Goal: Complete application form: Complete application form

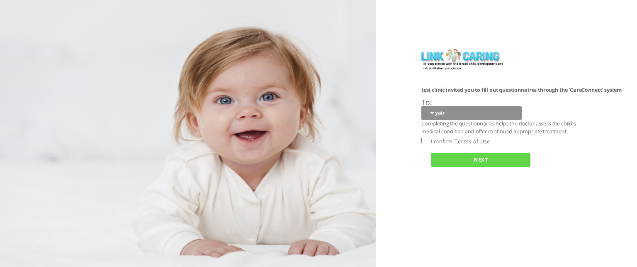
click at [427, 140] on input "I confirm" at bounding box center [425, 140] width 8 height 5
checkbox input "true"
click at [469, 141] on link "Terms of Use" at bounding box center [472, 141] width 35 height 7
click at [471, 165] on input "NEXT" at bounding box center [481, 160] width 100 height 14
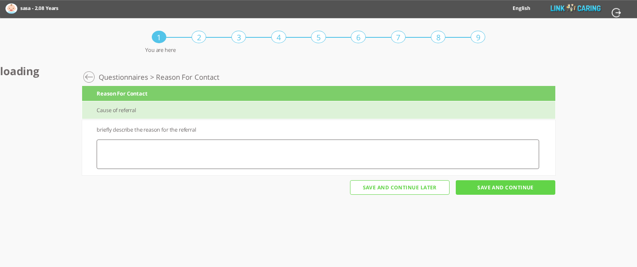
click at [169, 145] on textarea at bounding box center [318, 153] width 442 height 29
type textarea "vxd"
click at [496, 187] on input "Save And Continue" at bounding box center [506, 187] width 100 height 14
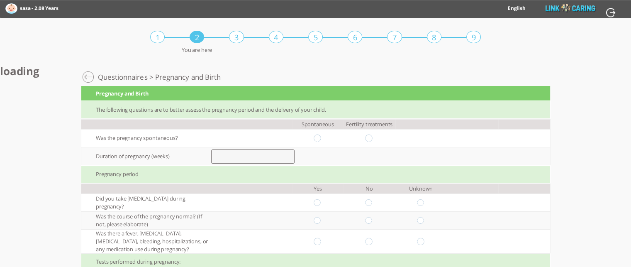
click at [238, 156] on input "number" at bounding box center [252, 156] width 83 height 14
type input "38"
click at [321, 202] on input "radio" at bounding box center [318, 202] width 8 height 7
radio input "true"
click at [321, 137] on input "radio" at bounding box center [318, 137] width 8 height 7
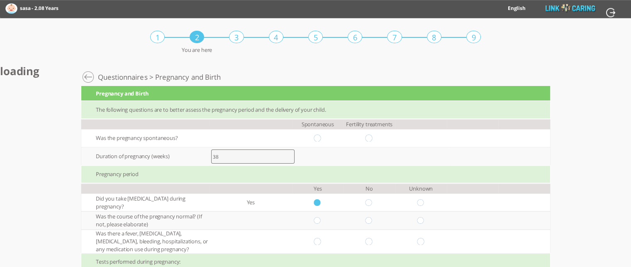
radio input "true"
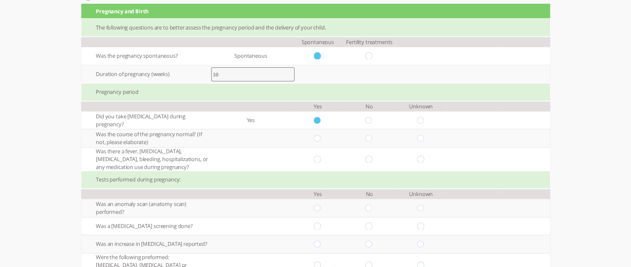
scroll to position [101, 0]
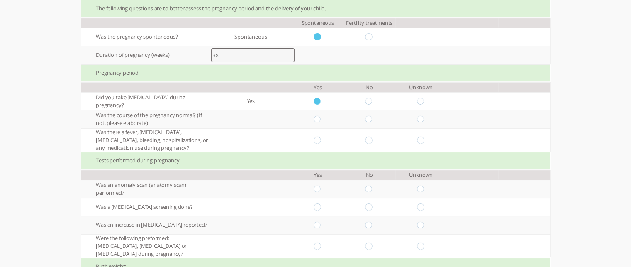
click at [321, 120] on input "radio" at bounding box center [318, 119] width 8 height 7
radio input "true"
drag, startPoint x: 319, startPoint y: 136, endPoint x: 321, endPoint y: 142, distance: 6.8
click at [321, 142] on input "radio" at bounding box center [318, 139] width 8 height 7
radio input "true"
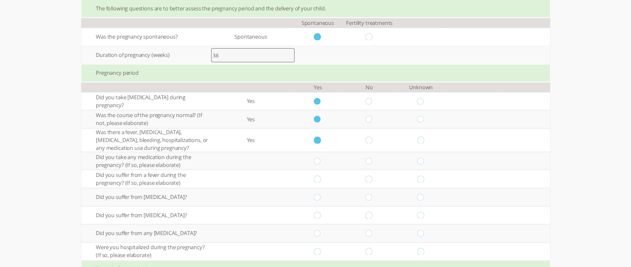
click at [321, 142] on input "radio" at bounding box center [318, 139] width 8 height 7
click at [371, 141] on input "radio" at bounding box center [369, 139] width 8 height 7
radio input "true"
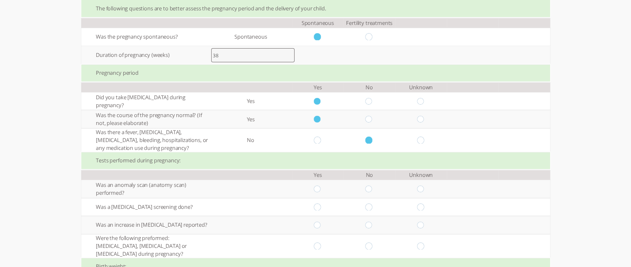
click at [373, 189] on input "radio" at bounding box center [369, 188] width 8 height 7
radio input "true"
click at [373, 205] on input "radio" at bounding box center [369, 206] width 8 height 7
radio input "true"
click at [373, 205] on input "radio" at bounding box center [369, 206] width 8 height 7
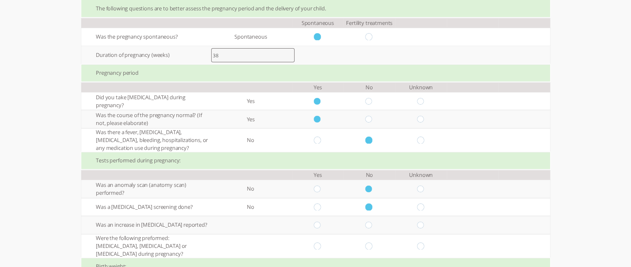
click at [373, 224] on input "radio" at bounding box center [369, 225] width 8 height 7
radio input "true"
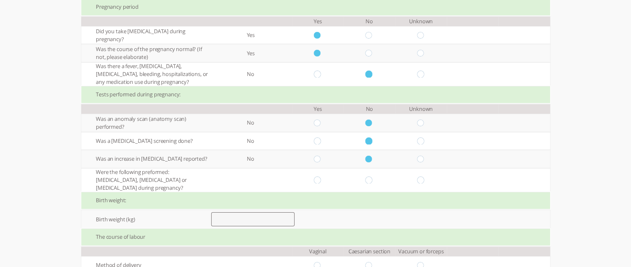
scroll to position [168, 0]
click at [371, 178] on input "radio" at bounding box center [369, 178] width 8 height 7
radio input "true"
click at [234, 219] on input "number" at bounding box center [252, 218] width 83 height 14
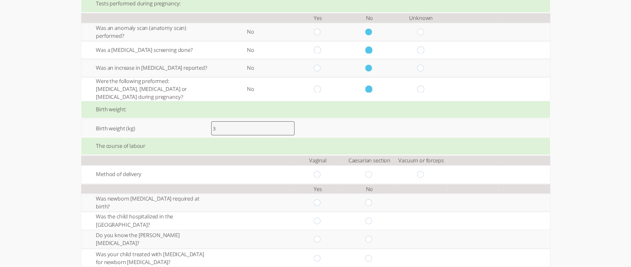
scroll to position [263, 0]
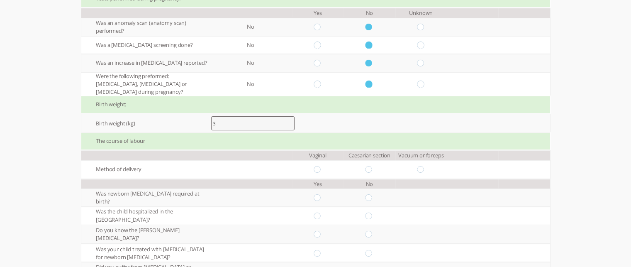
type input "3"
click at [321, 168] on input "radio" at bounding box center [318, 169] width 8 height 7
radio input "true"
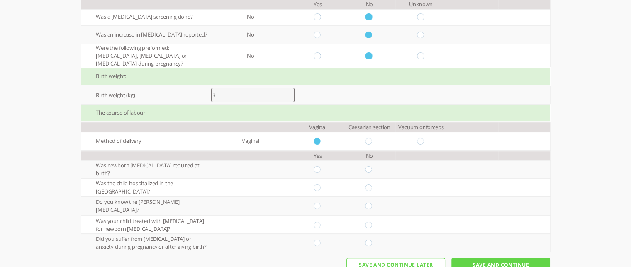
scroll to position [292, 0]
click at [373, 167] on input "radio" at bounding box center [369, 168] width 8 height 7
radio input "true"
drag, startPoint x: 374, startPoint y: 184, endPoint x: 373, endPoint y: 203, distance: 19.1
click at [373, 203] on div "The following questions are to better assess the pregnancy period and the deliv…" at bounding box center [315, 30] width 469 height 442
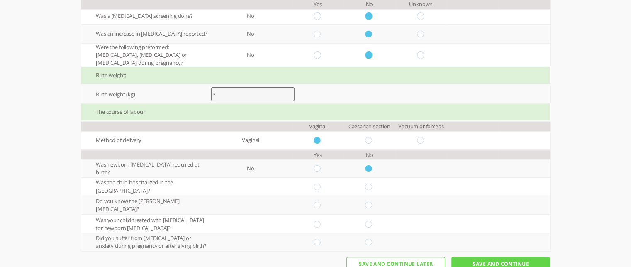
click at [373, 185] on input "radio" at bounding box center [369, 186] width 8 height 7
radio input "true"
click at [373, 185] on input "radio" at bounding box center [369, 186] width 8 height 7
click at [373, 203] on input "radio" at bounding box center [369, 205] width 8 height 7
radio input "true"
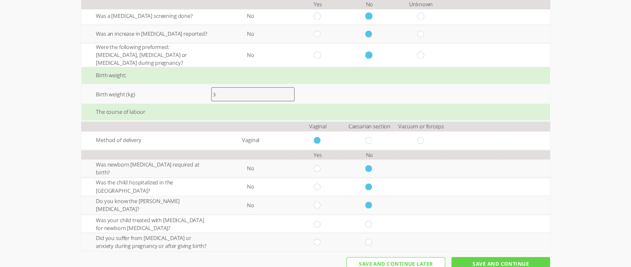
click at [371, 224] on input "radio" at bounding box center [369, 223] width 8 height 7
radio input "true"
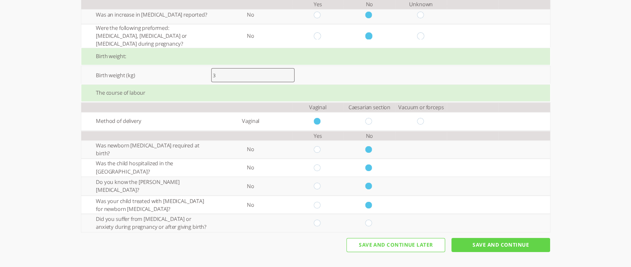
click at [373, 223] on input "radio" at bounding box center [369, 222] width 8 height 7
radio input "true"
click at [487, 245] on input "Save And Continue" at bounding box center [500, 245] width 99 height 14
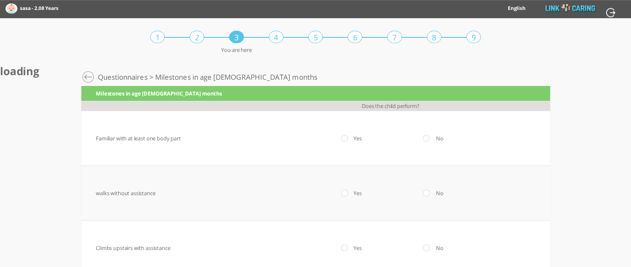
click at [349, 136] on input "radio" at bounding box center [345, 138] width 8 height 7
radio input "true"
click at [348, 190] on input "radio" at bounding box center [345, 193] width 8 height 7
radio input "true"
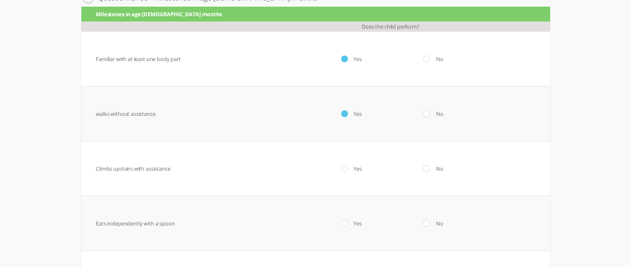
scroll to position [80, 0]
click at [347, 169] on input "radio" at bounding box center [345, 168] width 8 height 7
radio input "true"
click at [349, 222] on input "radio" at bounding box center [345, 222] width 8 height 7
radio input "true"
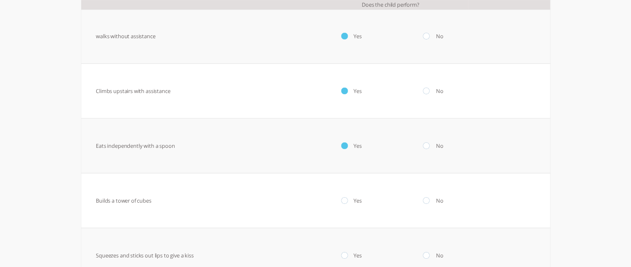
scroll to position [161, 0]
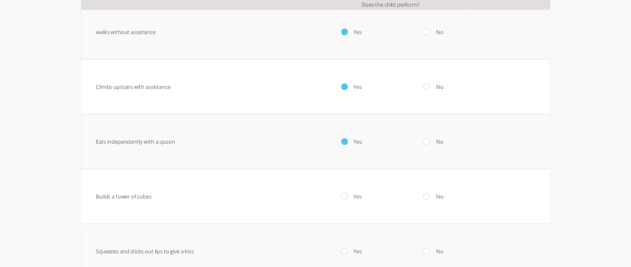
click at [348, 200] on td "Yes" at bounding box center [345, 196] width 82 height 55
click at [348, 196] on input "radio" at bounding box center [345, 196] width 8 height 7
radio input "true"
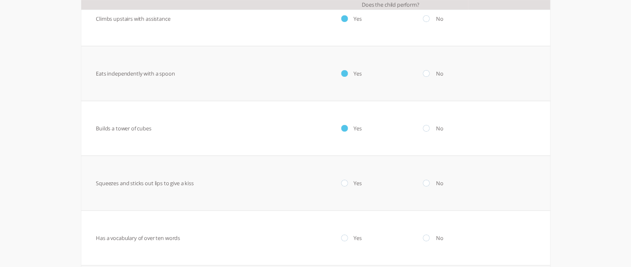
scroll to position [232, 0]
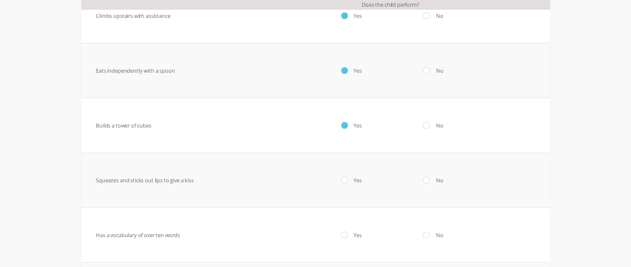
click at [348, 183] on input "radio" at bounding box center [345, 180] width 8 height 7
radio input "true"
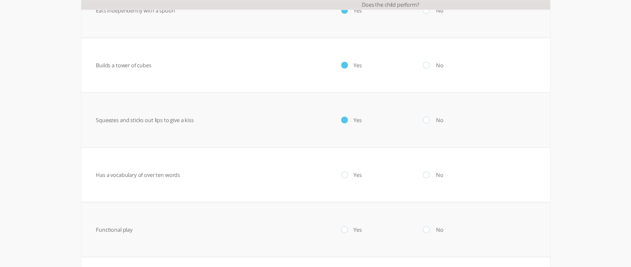
scroll to position [292, 0]
click at [347, 175] on input "radio" at bounding box center [345, 174] width 8 height 7
radio input "true"
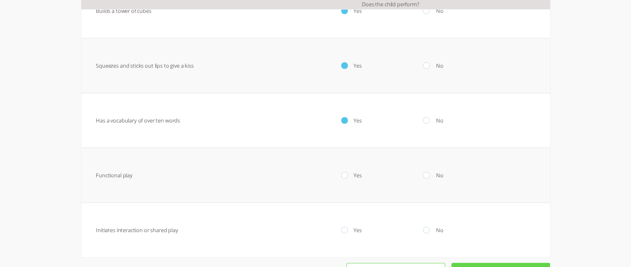
scroll to position [347, 0]
click at [347, 175] on input "radio" at bounding box center [345, 174] width 8 height 7
radio input "true"
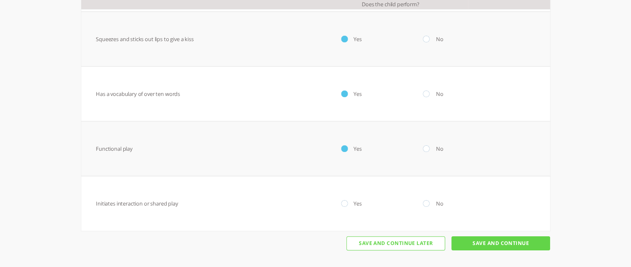
click at [349, 205] on input "radio" at bounding box center [345, 203] width 8 height 7
radio input "true"
click at [501, 244] on input "Save And Continue" at bounding box center [500, 243] width 99 height 14
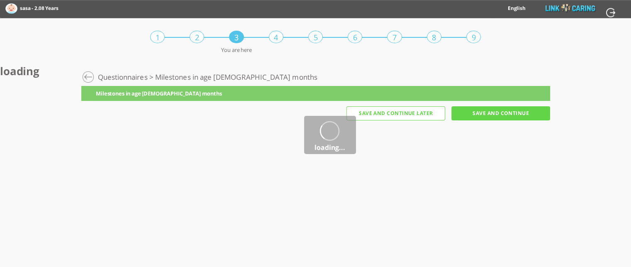
scroll to position [0, 0]
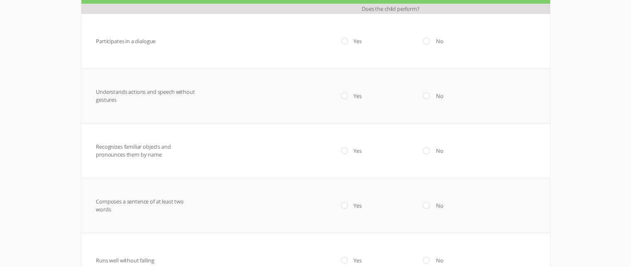
scroll to position [98, 0]
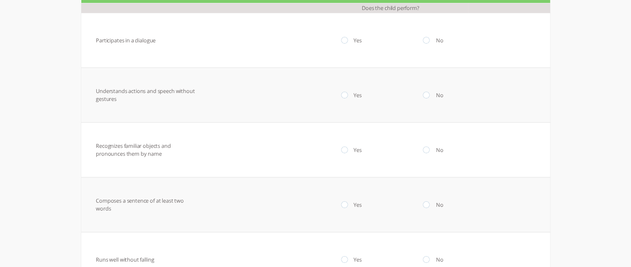
click at [430, 40] on input "radio" at bounding box center [427, 40] width 8 height 7
radio input "true"
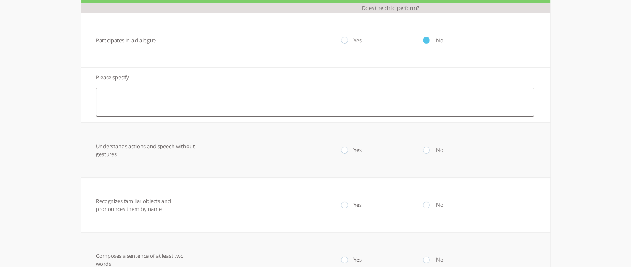
click at [430, 40] on input "radio" at bounding box center [427, 40] width 8 height 7
click at [428, 149] on input "radio" at bounding box center [427, 149] width 8 height 7
radio input "true"
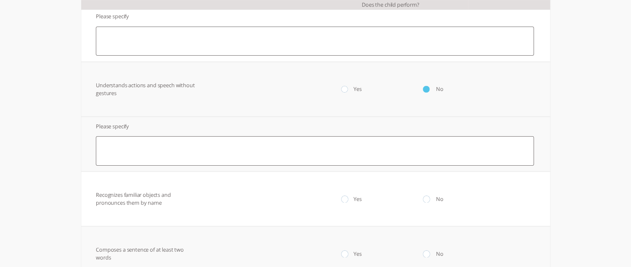
scroll to position [161, 0]
click at [431, 200] on input "radio" at bounding box center [427, 197] width 8 height 7
radio input "true"
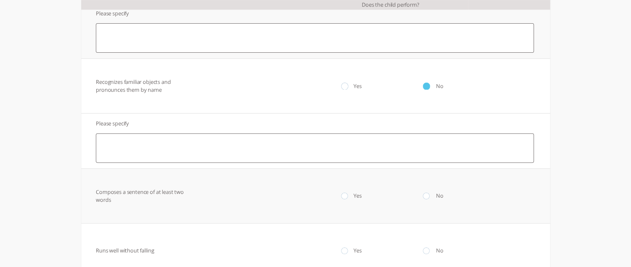
scroll to position [275, 0]
click at [431, 194] on input "radio" at bounding box center [427, 193] width 8 height 7
radio input "true"
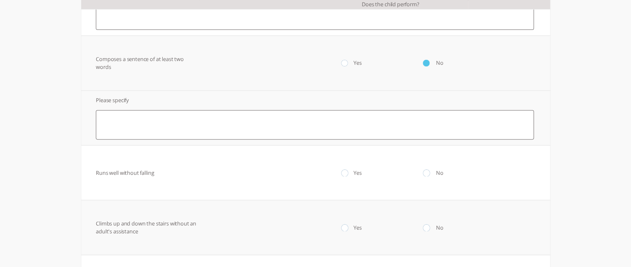
scroll to position [405, 0]
click at [430, 172] on input "radio" at bounding box center [427, 172] width 8 height 7
radio input "true"
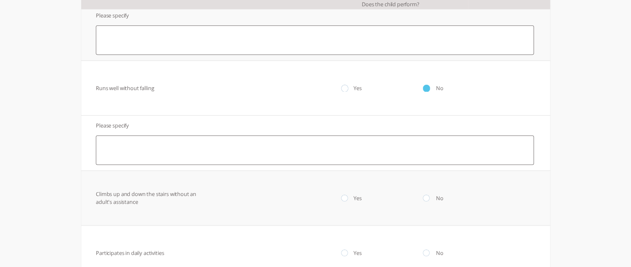
scroll to position [496, 0]
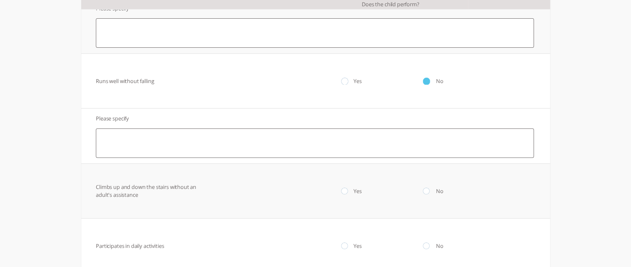
click at [431, 188] on input "radio" at bounding box center [427, 191] width 8 height 7
radio input "true"
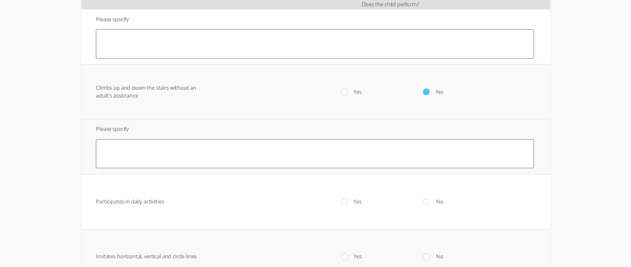
scroll to position [596, 0]
click at [431, 198] on input "radio" at bounding box center [427, 201] width 8 height 7
radio input "true"
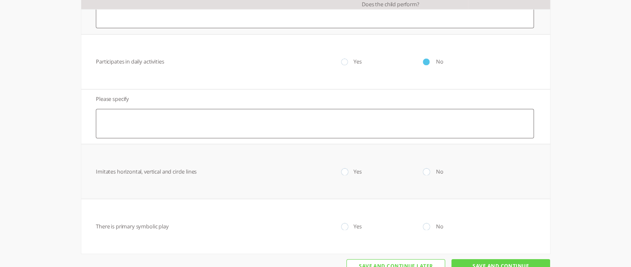
click at [431, 169] on input "radio" at bounding box center [427, 171] width 8 height 7
radio input "true"
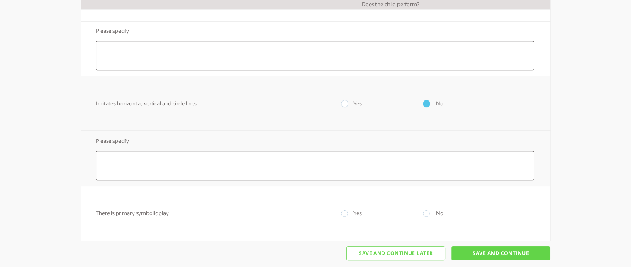
scroll to position [812, 0]
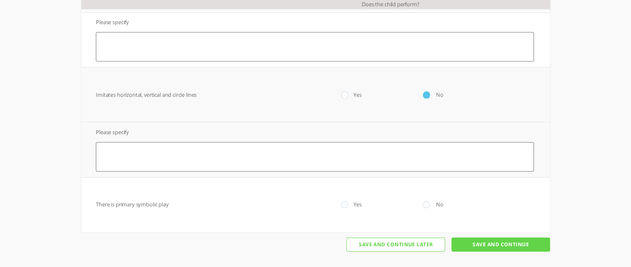
click at [430, 203] on input "radio" at bounding box center [427, 204] width 8 height 7
radio input "true"
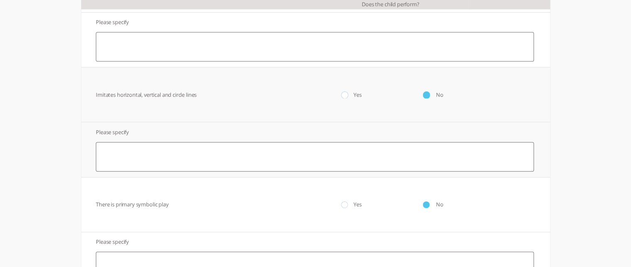
scroll to position [867, 0]
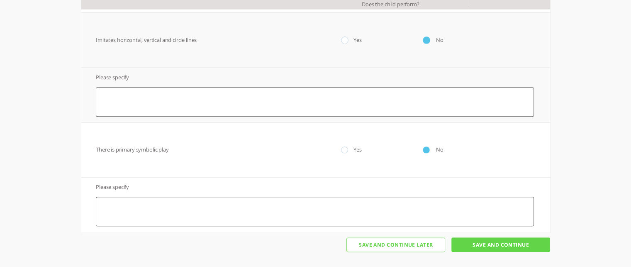
click at [507, 242] on input "Save And Continue" at bounding box center [500, 244] width 99 height 14
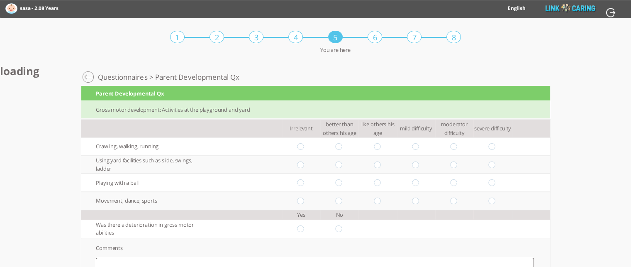
click at [420, 145] on input "radio" at bounding box center [416, 146] width 8 height 7
radio input "true"
click at [420, 163] on input "radio" at bounding box center [416, 164] width 8 height 7
radio input "true"
click at [420, 163] on input "radio" at bounding box center [416, 164] width 8 height 7
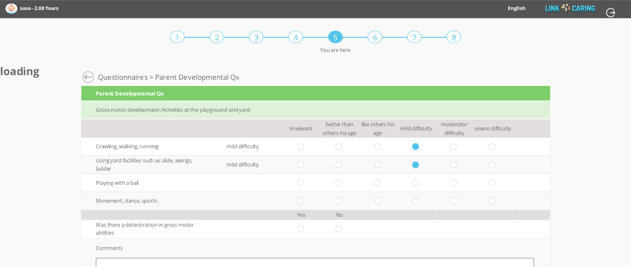
click at [420, 180] on input "radio" at bounding box center [416, 182] width 8 height 7
radio input "true"
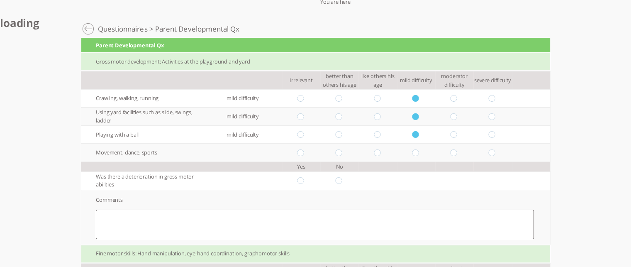
scroll to position [71, 0]
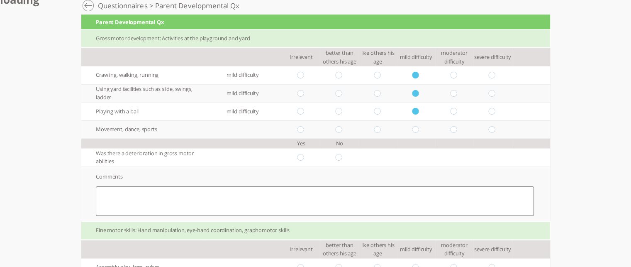
click at [418, 126] on input "radio" at bounding box center [416, 129] width 8 height 7
radio input "true"
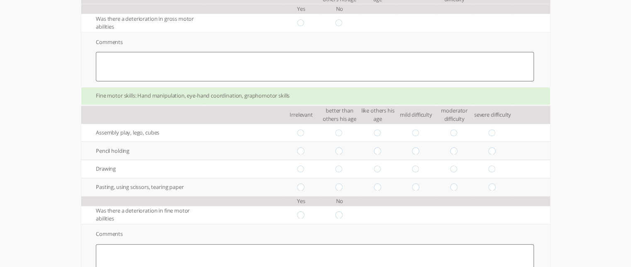
scroll to position [207, 0]
click at [420, 131] on input "radio" at bounding box center [416, 131] width 8 height 7
radio input "true"
click at [420, 150] on input "radio" at bounding box center [416, 149] width 8 height 7
radio input "true"
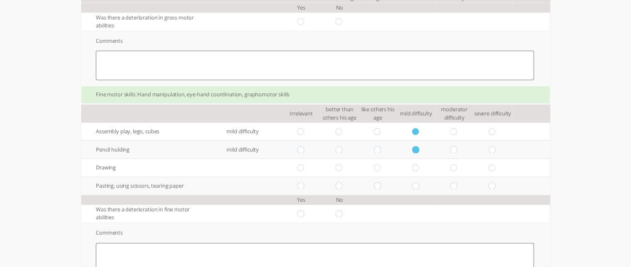
click at [420, 168] on input "radio" at bounding box center [416, 167] width 8 height 7
radio input "true"
click at [420, 182] on input "radio" at bounding box center [416, 185] width 8 height 7
radio input "true"
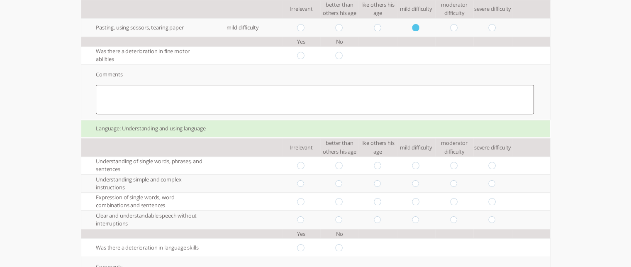
scroll to position [381, 0]
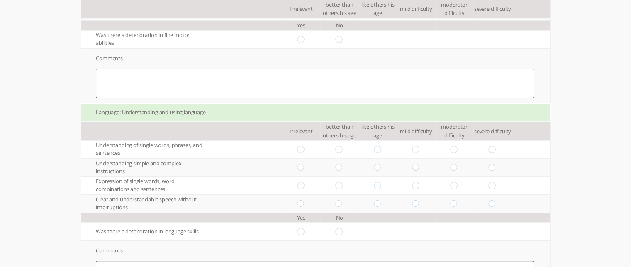
click at [420, 146] on input "radio" at bounding box center [416, 149] width 8 height 7
radio input "true"
click at [420, 166] on input "radio" at bounding box center [416, 167] width 8 height 7
radio input "true"
click at [420, 183] on input "radio" at bounding box center [416, 185] width 8 height 7
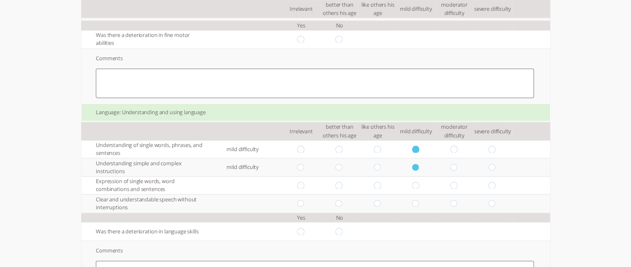
radio input "true"
click at [420, 200] on input "radio" at bounding box center [416, 203] width 8 height 7
radio input "true"
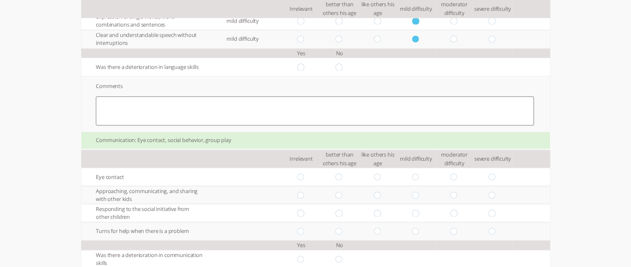
scroll to position [547, 0]
click at [343, 64] on input "radio" at bounding box center [340, 65] width 8 height 7
radio input "true"
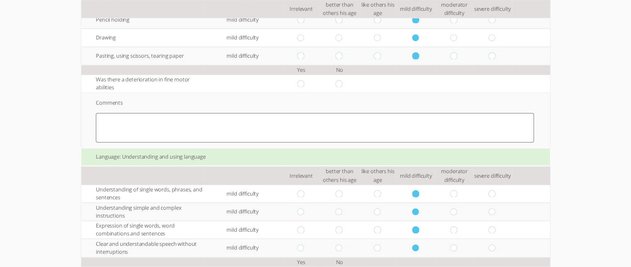
scroll to position [331, 0]
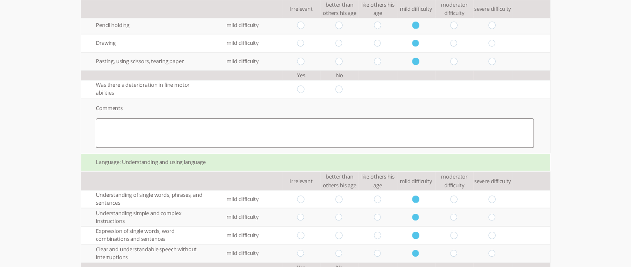
click at [342, 86] on input "radio" at bounding box center [340, 88] width 8 height 7
radio input "true"
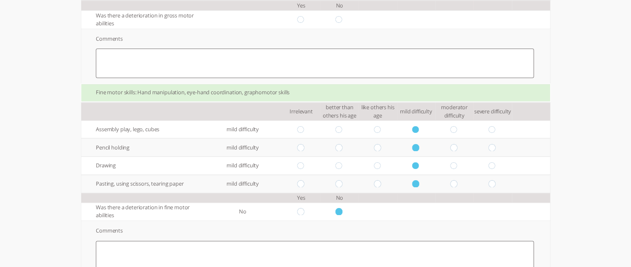
scroll to position [134, 0]
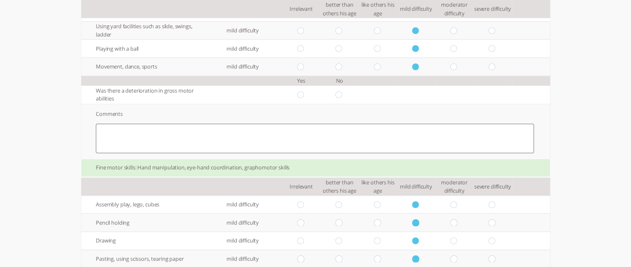
click at [343, 92] on input "radio" at bounding box center [340, 94] width 8 height 7
radio input "true"
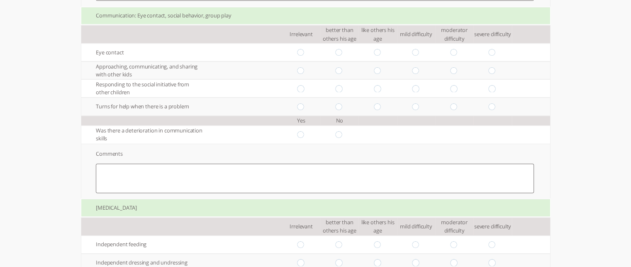
scroll to position [650, 0]
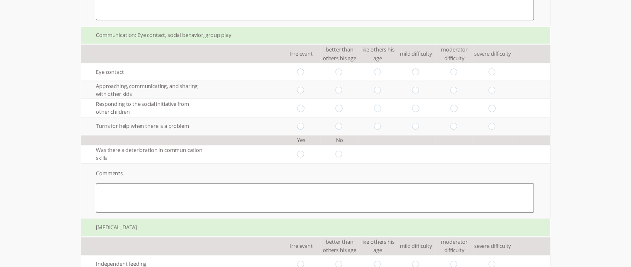
click at [420, 68] on input "radio" at bounding box center [416, 71] width 8 height 7
radio input "true"
click at [419, 87] on input "radio" at bounding box center [416, 89] width 8 height 7
radio input "true"
click at [419, 106] on input "radio" at bounding box center [416, 108] width 8 height 7
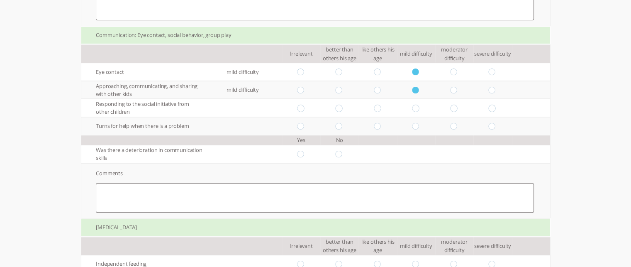
radio input "true"
click at [420, 124] on input "radio" at bounding box center [416, 126] width 8 height 7
radio input "true"
click at [342, 153] on input "radio" at bounding box center [340, 154] width 8 height 7
radio input "true"
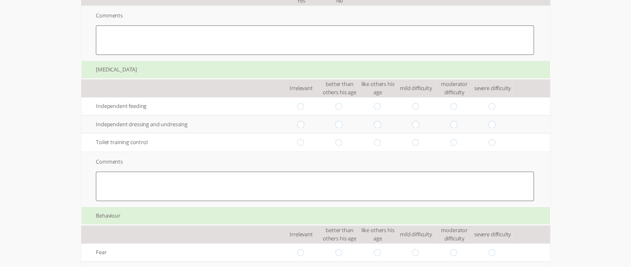
scroll to position [821, 0]
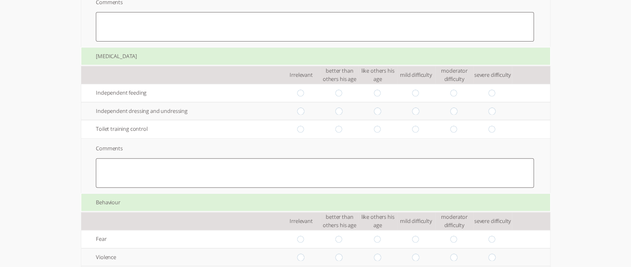
click at [457, 90] on input "radio" at bounding box center [454, 93] width 8 height 7
radio input "true"
click at [496, 107] on input "radio" at bounding box center [493, 110] width 8 height 7
radio input "true"
click at [458, 128] on input "radio" at bounding box center [454, 129] width 8 height 7
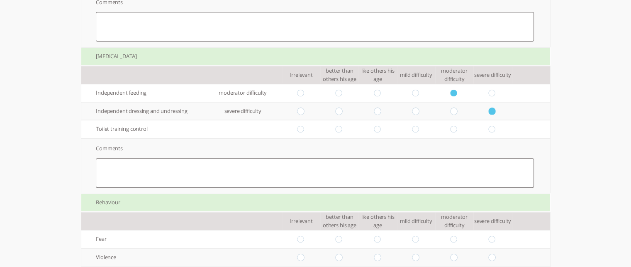
radio input "true"
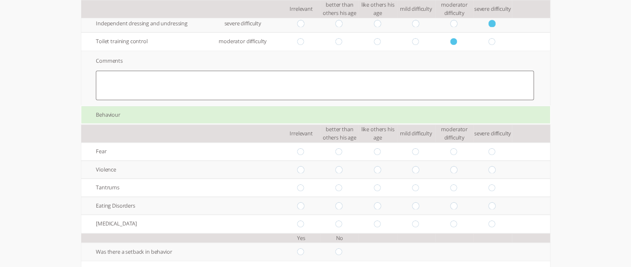
scroll to position [912, 0]
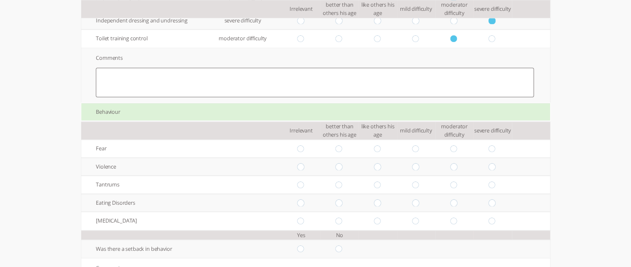
click at [497, 145] on input "radio" at bounding box center [493, 148] width 8 height 7
radio input "true"
click at [458, 164] on input "radio" at bounding box center [454, 166] width 8 height 7
radio input "true"
click at [458, 182] on input "radio" at bounding box center [454, 184] width 8 height 7
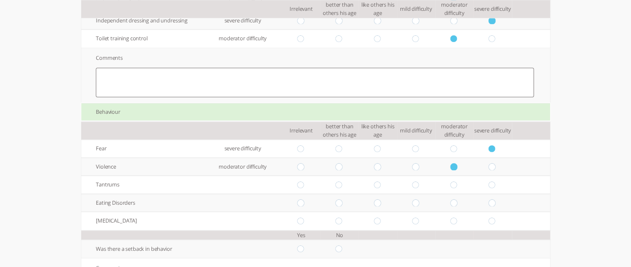
radio input "true"
click at [497, 202] on input "radio" at bounding box center [493, 202] width 8 height 7
radio input "true"
click at [498, 222] on td at bounding box center [492, 221] width 38 height 18
click at [497, 219] on input "radio" at bounding box center [493, 220] width 8 height 7
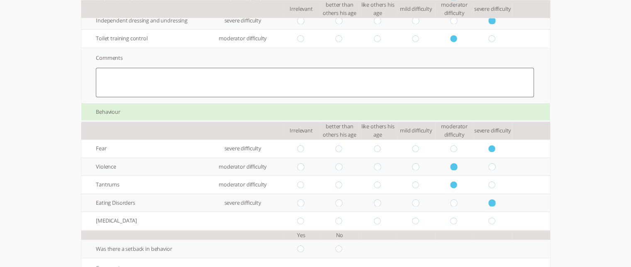
radio input "true"
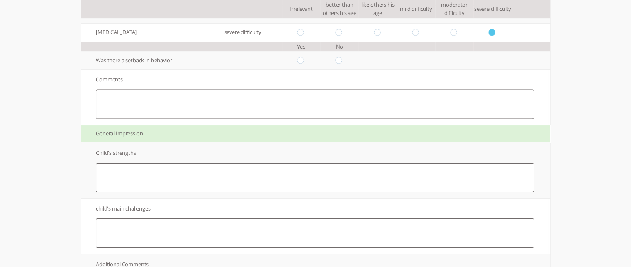
scroll to position [1100, 0]
click at [363, 93] on textarea at bounding box center [315, 103] width 438 height 29
type textarea "sfs"
click at [329, 179] on textarea at bounding box center [315, 177] width 438 height 29
type textarea "xvd"
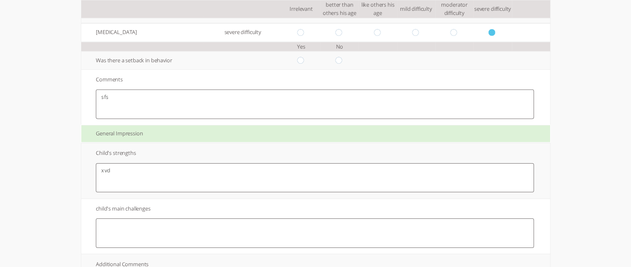
click at [316, 230] on textarea at bounding box center [315, 232] width 438 height 29
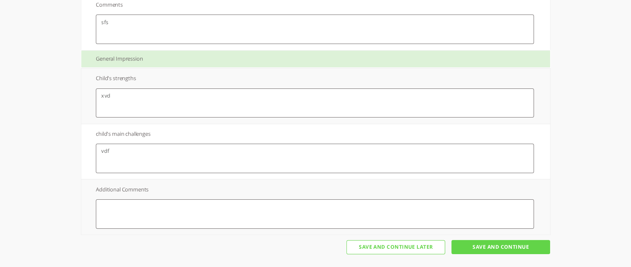
type textarea "vdf"
click at [403, 200] on textarea at bounding box center [315, 213] width 438 height 29
type textarea "sdvda"
click at [545, 244] on input "Save And Continue" at bounding box center [500, 247] width 99 height 14
click at [516, 240] on input "Save And Continue" at bounding box center [500, 247] width 99 height 14
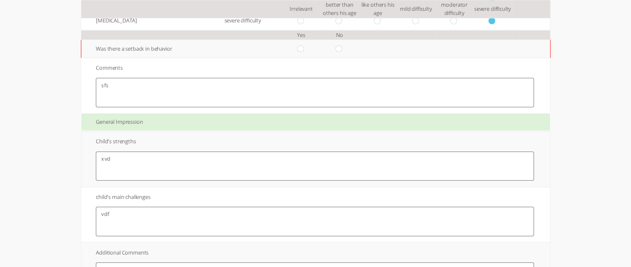
scroll to position [1112, 0]
click at [343, 48] on input "radio" at bounding box center [340, 48] width 8 height 7
radio input "true"
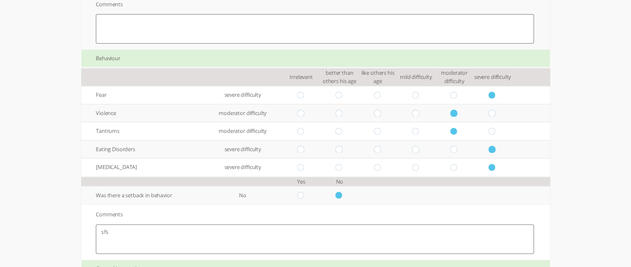
scroll to position [1175, 0]
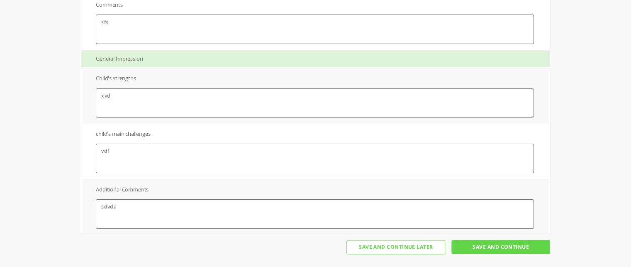
click at [511, 245] on input "Save And Continue" at bounding box center [500, 247] width 99 height 14
click at [504, 243] on input "Save And Continue" at bounding box center [500, 247] width 99 height 14
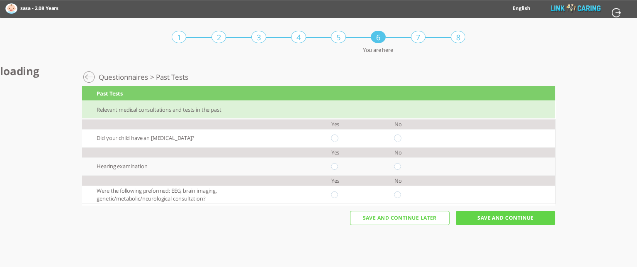
click at [396, 137] on input "radio" at bounding box center [398, 137] width 8 height 7
radio input "true"
click at [396, 137] on input "radio" at bounding box center [398, 137] width 8 height 7
click at [398, 163] on input "radio" at bounding box center [398, 166] width 8 height 7
radio input "true"
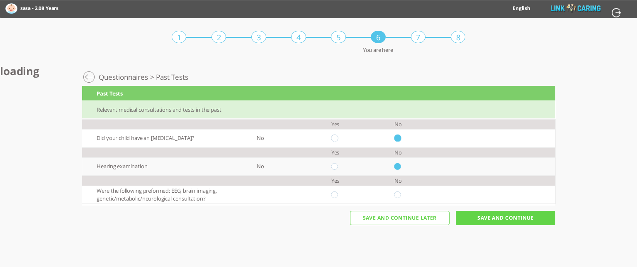
click at [397, 197] on input "radio" at bounding box center [398, 194] width 8 height 7
radio input "true"
click at [486, 224] on input "Save And Continue" at bounding box center [506, 218] width 100 height 14
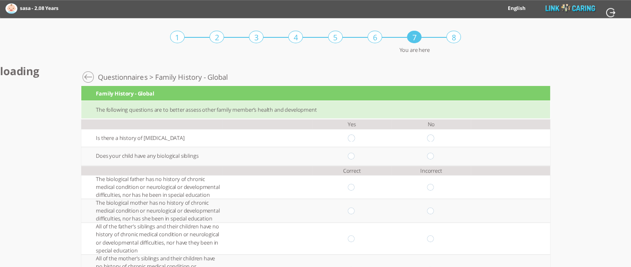
click at [434, 154] on input "radio" at bounding box center [431, 156] width 8 height 7
radio input "true"
click at [435, 137] on input "radio" at bounding box center [431, 137] width 8 height 7
radio input "true"
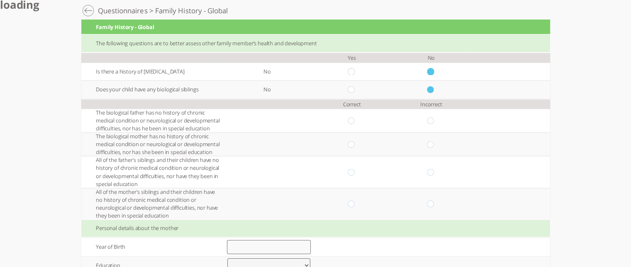
scroll to position [68, 0]
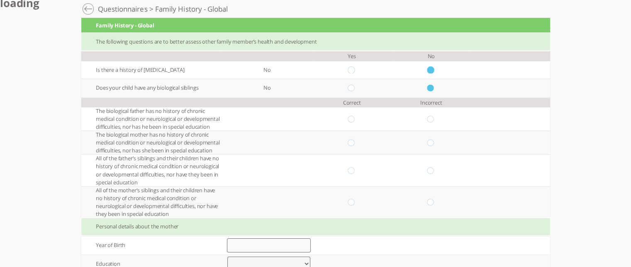
drag, startPoint x: 359, startPoint y: 119, endPoint x: 354, endPoint y: 119, distance: 5.0
click at [354, 119] on input "radio" at bounding box center [352, 119] width 8 height 7
radio input "true"
click at [354, 119] on input "radio" at bounding box center [352, 119] width 8 height 7
click at [355, 139] on input "radio" at bounding box center [352, 142] width 8 height 7
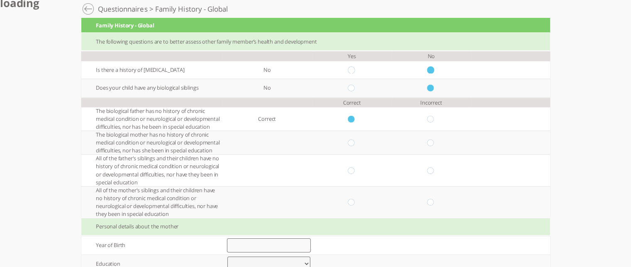
radio input "true"
click at [355, 171] on input "radio" at bounding box center [352, 170] width 8 height 7
radio input "true"
click at [356, 202] on input "radio" at bounding box center [352, 201] width 8 height 7
radio input "true"
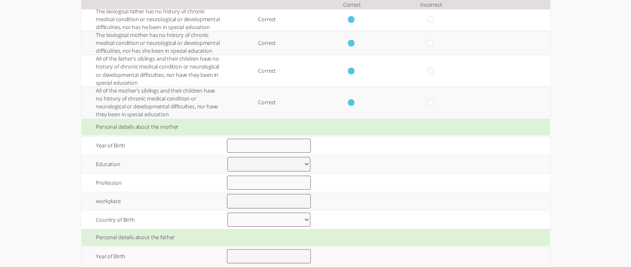
scroll to position [178, 0]
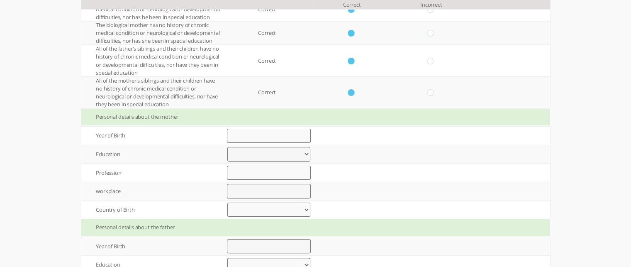
click at [292, 136] on input "number" at bounding box center [268, 136] width 83 height 14
type input "1980"
click at [262, 155] on select "Elementary up to 8 years of study High school up to 12 years of study Vocationa…" at bounding box center [268, 154] width 83 height 14
select select "1"
click at [231, 147] on select "Elementary up to 8 years of study High school up to 12 years of study Vocationa…" at bounding box center [268, 154] width 83 height 14
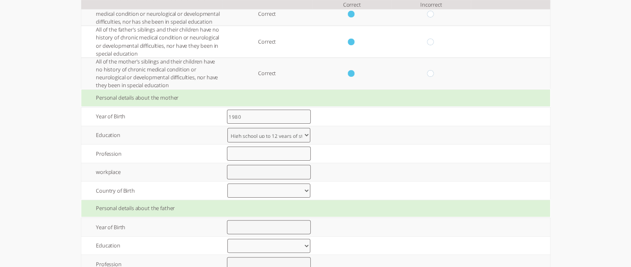
scroll to position [197, 0]
click at [249, 157] on input "text" at bounding box center [268, 153] width 83 height 14
type input "lkvjewoivg"
click at [239, 170] on input "text" at bounding box center [268, 171] width 83 height 14
type input "wmbnwkej"
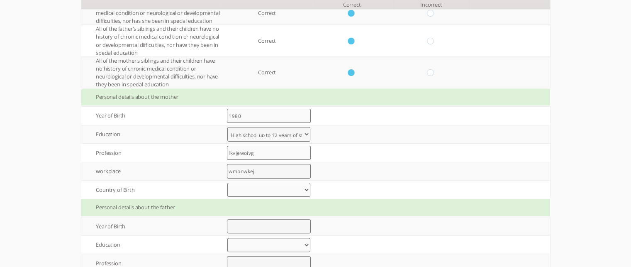
drag, startPoint x: 226, startPoint y: 184, endPoint x: 246, endPoint y: 188, distance: 20.3
click at [246, 188] on td "[GEOGRAPHIC_DATA] [GEOGRAPHIC_DATA] [GEOGRAPHIC_DATA] [GEOGRAPHIC_DATA] [GEOGRA…" at bounding box center [269, 189] width 104 height 18
click at [246, 188] on select "[GEOGRAPHIC_DATA] [GEOGRAPHIC_DATA] [GEOGRAPHIC_DATA] [GEOGRAPHIC_DATA] [GEOGRA…" at bounding box center [268, 190] width 83 height 14
select select "13"
click at [231, 183] on select "[GEOGRAPHIC_DATA] [GEOGRAPHIC_DATA] [GEOGRAPHIC_DATA] [GEOGRAPHIC_DATA] [GEOGRA…" at bounding box center [268, 190] width 83 height 14
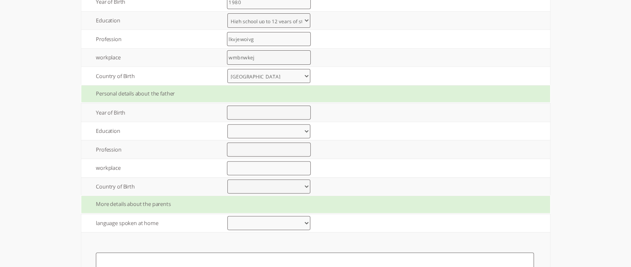
scroll to position [314, 0]
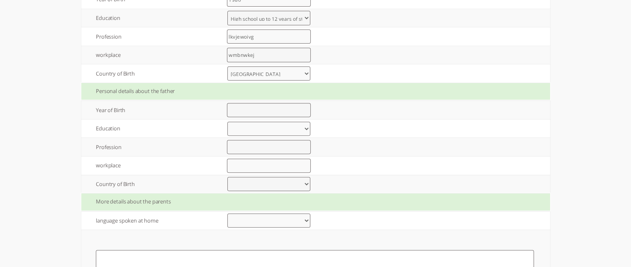
click at [269, 108] on input "number" at bounding box center [268, 110] width 83 height 14
click at [280, 107] on input "number" at bounding box center [268, 110] width 83 height 14
type input "1990"
click at [260, 127] on select "Elementary up to 8 years of study High school up to 12 years of study Vocationa…" at bounding box center [268, 129] width 83 height 14
select select "0"
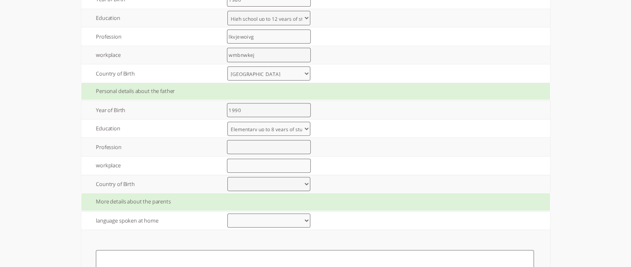
click at [231, 122] on select "Elementary up to 8 years of study High school up to 12 years of study Vocationa…" at bounding box center [268, 129] width 83 height 14
click at [244, 146] on input "text" at bounding box center [268, 147] width 83 height 14
type input "wwe"
click at [240, 165] on input "text" at bounding box center [268, 165] width 83 height 14
type input "wcew"
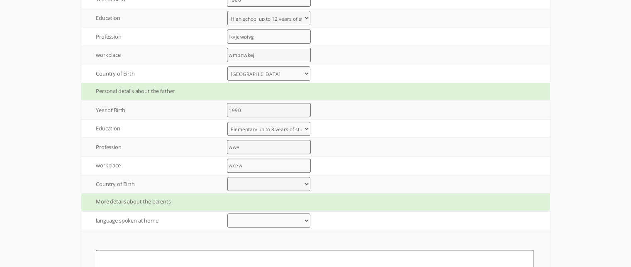
click at [309, 181] on select "[GEOGRAPHIC_DATA] [GEOGRAPHIC_DATA] [GEOGRAPHIC_DATA] [GEOGRAPHIC_DATA] [GEOGRA…" at bounding box center [268, 184] width 83 height 14
select select "13"
click at [231, 177] on select "[GEOGRAPHIC_DATA] [GEOGRAPHIC_DATA] [GEOGRAPHIC_DATA] [GEOGRAPHIC_DATA] [GEOGRA…" at bounding box center [268, 184] width 83 height 14
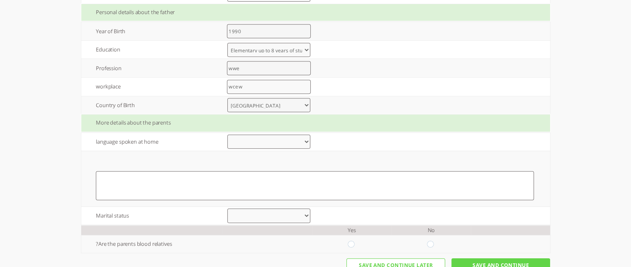
scroll to position [393, 0]
click at [295, 141] on select "Albanian Armenian Azerbaijani Basque Belarusian Bosnian Bulgarian Catalan Croat…" at bounding box center [268, 141] width 83 height 14
select select "45"
click at [231, 134] on select "Albanian Armenian Azerbaijani Basque Belarusian Bosnian Bulgarian Catalan Croat…" at bounding box center [268, 141] width 83 height 14
click at [307, 139] on select "Albanian Armenian Azerbaijani Basque Belarusian Bosnian Bulgarian Catalan Croat…" at bounding box center [268, 141] width 83 height 14
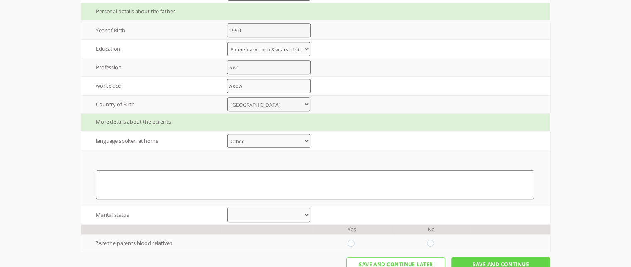
click at [245, 142] on select "Albanian Armenian Azerbaijani Basque Belarusian Bosnian Bulgarian Catalan Croat…" at bounding box center [268, 141] width 83 height 14
click at [309, 138] on select "Albanian Armenian Azerbaijani Basque Belarusian Bosnian Bulgarian Catalan Croat…" at bounding box center [268, 141] width 83 height 14
click at [261, 184] on textarea at bounding box center [315, 184] width 438 height 29
type textarea "g"
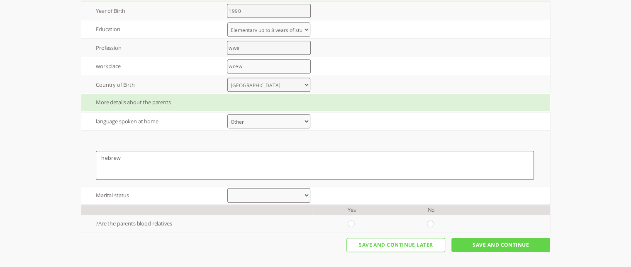
type textarea "hebrew"
click at [310, 192] on select "Married Divorce Other" at bounding box center [268, 195] width 83 height 14
select select "0"
click at [231, 188] on select "Married Divorce Other" at bounding box center [268, 195] width 83 height 14
click at [100, 220] on td "?Are the parents blood relatives" at bounding box center [151, 223] width 141 height 18
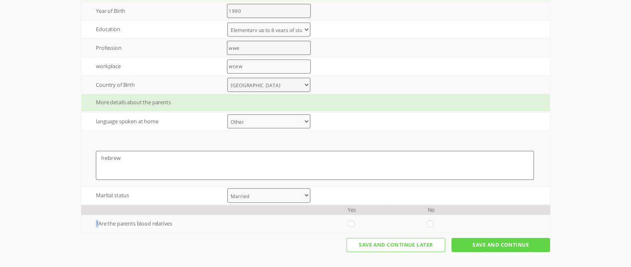
click at [435, 221] on input "radio" at bounding box center [431, 223] width 8 height 7
radio input "true"
click at [516, 241] on input "Save And Continue" at bounding box center [500, 245] width 99 height 14
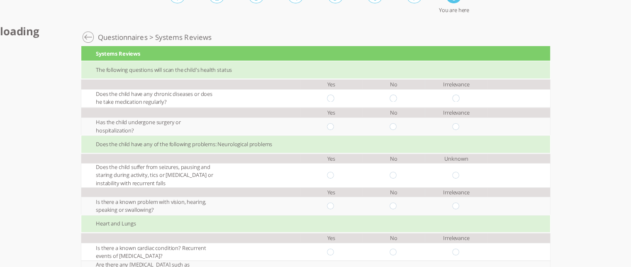
scroll to position [46, 0]
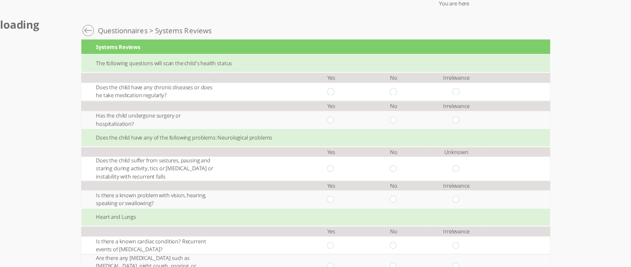
click at [397, 90] on input "radio" at bounding box center [394, 91] width 8 height 7
radio input "true"
click at [397, 120] on input "radio" at bounding box center [394, 119] width 8 height 7
radio input "true"
click at [396, 175] on td at bounding box center [394, 168] width 63 height 24
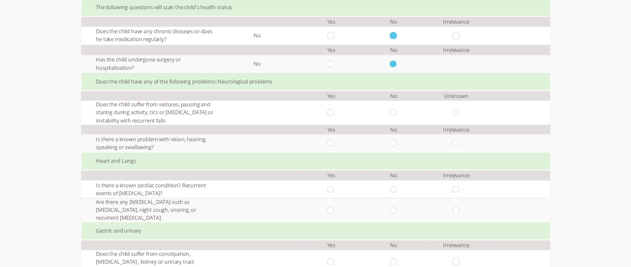
scroll to position [103, 0]
click at [393, 114] on td at bounding box center [394, 112] width 63 height 24
click at [397, 114] on input "radio" at bounding box center [394, 112] width 8 height 7
radio input "true"
click at [397, 146] on input "radio" at bounding box center [394, 142] width 8 height 7
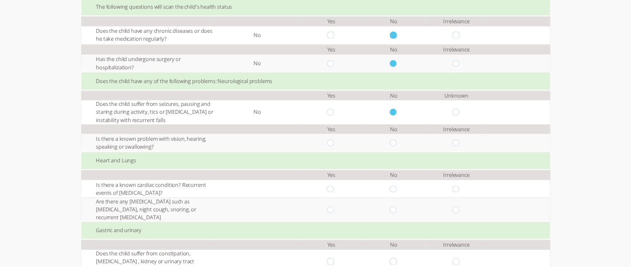
radio input "true"
click at [396, 192] on input "radio" at bounding box center [394, 188] width 8 height 7
radio input "true"
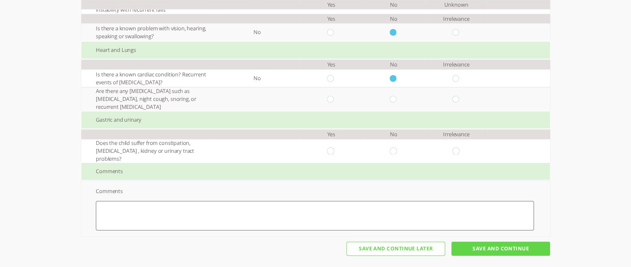
scroll to position [214, 0]
click at [396, 102] on input "radio" at bounding box center [394, 98] width 8 height 7
radio input "true"
click at [397, 151] on input "radio" at bounding box center [394, 149] width 8 height 7
radio input "true"
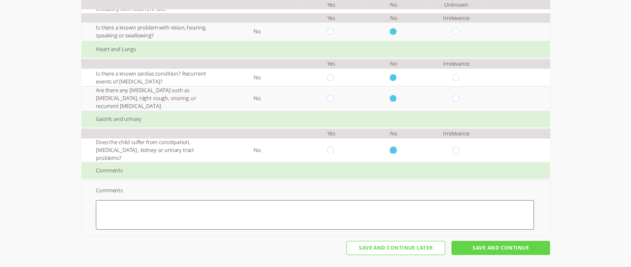
click at [492, 250] on input "Save And Continue" at bounding box center [500, 248] width 99 height 14
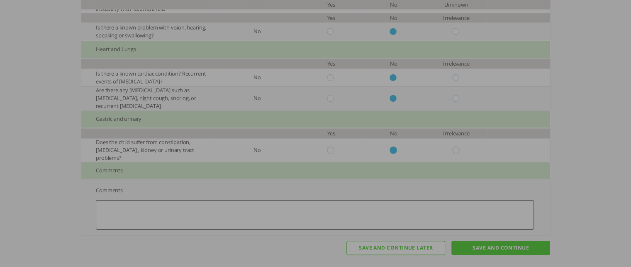
scroll to position [0, 0]
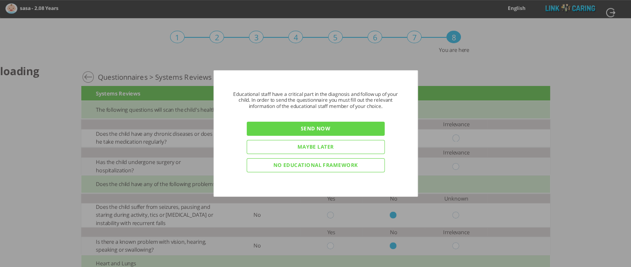
click at [320, 126] on input "Send now" at bounding box center [315, 129] width 138 height 14
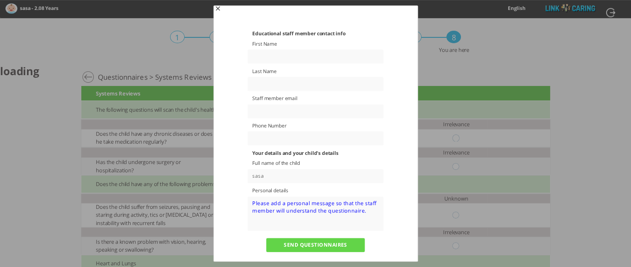
click at [268, 53] on input "text" at bounding box center [316, 57] width 136 height 14
type input "Yair"
type input "[PERSON_NAME]"
type input "[EMAIL_ADDRESS][DOMAIN_NAME]"
type input "0587800404"
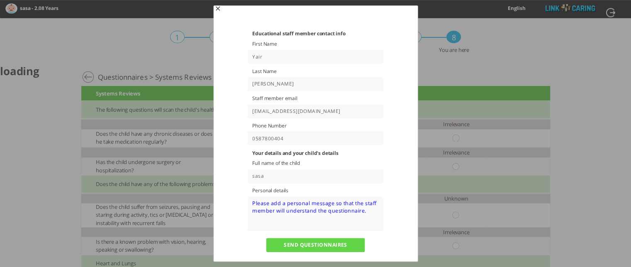
click at [309, 106] on input "[EMAIL_ADDRESS][DOMAIN_NAME]" at bounding box center [316, 111] width 136 height 14
drag, startPoint x: 309, startPoint y: 106, endPoint x: 264, endPoint y: 107, distance: 45.2
click at [264, 107] on input "[EMAIL_ADDRESS][DOMAIN_NAME]" at bounding box center [316, 111] width 136 height 14
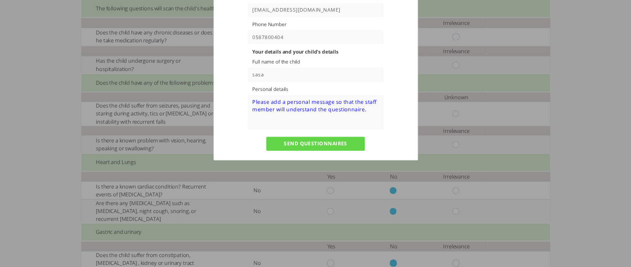
scroll to position [101, 0]
type input "[EMAIL_ADDRESS][DOMAIN_NAME]"
click at [300, 117] on textarea at bounding box center [316, 112] width 136 height 34
type textarea "bgdfgbf"
click at [308, 149] on input "SEND QUESTIONNAIRES" at bounding box center [315, 143] width 99 height 14
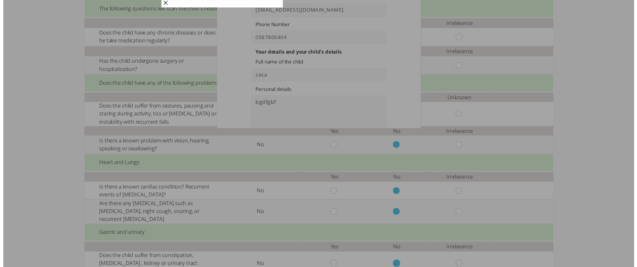
scroll to position [0, 0]
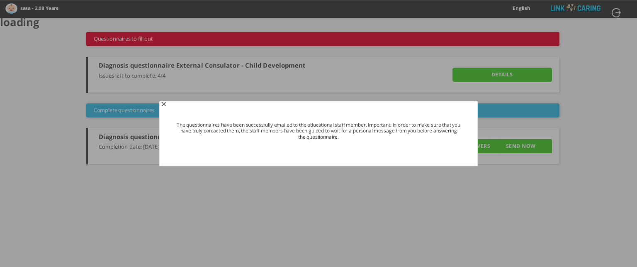
type input "Details"
type input "VIEW ANSWERS"
type input "SEND NOW"
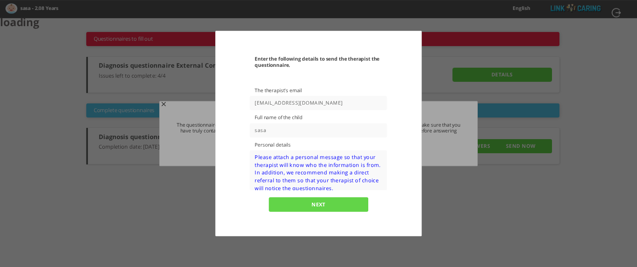
drag, startPoint x: 275, startPoint y: 101, endPoint x: 270, endPoint y: 102, distance: 5.5
click at [270, 102] on input "[EMAIL_ADDRESS][DOMAIN_NAME]" at bounding box center [318, 103] width 137 height 14
click at [277, 103] on input "[EMAIL_ADDRESS][DOMAIN_NAME]" at bounding box center [318, 103] width 137 height 14
drag, startPoint x: 275, startPoint y: 103, endPoint x: 268, endPoint y: 103, distance: 6.6
click at [268, 103] on input "[EMAIL_ADDRESS][DOMAIN_NAME]" at bounding box center [318, 103] width 137 height 14
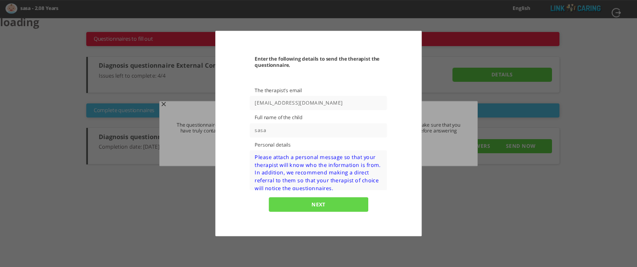
type input "[EMAIL_ADDRESS][DOMAIN_NAME]"
click at [307, 172] on textarea at bounding box center [318, 170] width 137 height 40
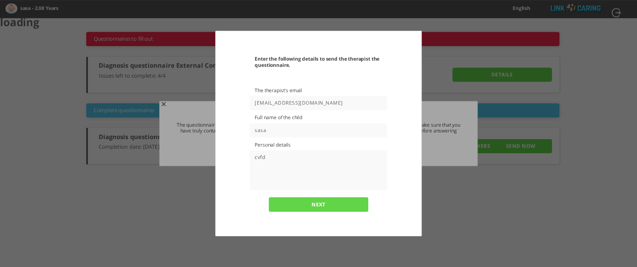
type textarea "cvfd"
click at [310, 204] on input "NEXT" at bounding box center [319, 204] width 100 height 14
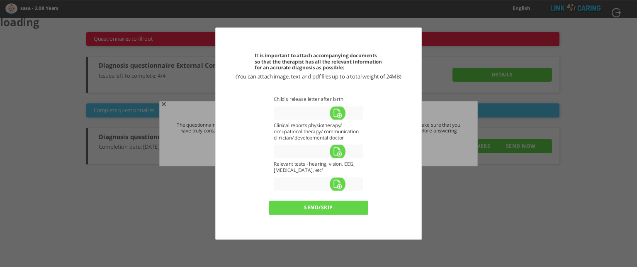
click at [338, 109] on label at bounding box center [337, 112] width 127 height 13
click at [0, 0] on input "file" at bounding box center [0, 0] width 0 height 0
click at [321, 210] on input "send/skip" at bounding box center [319, 207] width 100 height 14
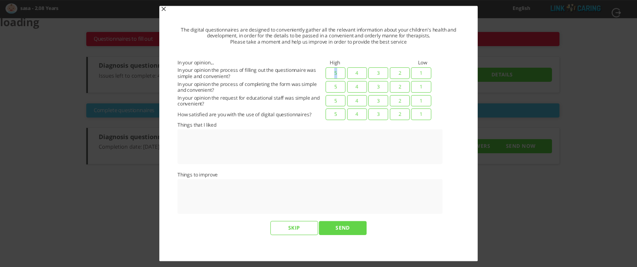
drag, startPoint x: 339, startPoint y: 70, endPoint x: 334, endPoint y: 72, distance: 6.2
click at [334, 72] on label "5" at bounding box center [336, 73] width 20 height 12
click at [455, 72] on input "5" at bounding box center [457, 71] width 5 height 8
radio input "true"
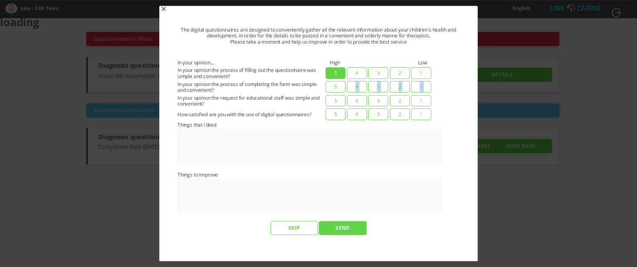
drag, startPoint x: 334, startPoint y: 80, endPoint x: 334, endPoint y: 88, distance: 7.1
click at [334, 88] on td "1 2 3 4 5" at bounding box center [378, 86] width 109 height 13
click at [334, 88] on label "5" at bounding box center [336, 87] width 20 height 12
click at [455, 88] on input "5" at bounding box center [457, 85] width 5 height 8
radio input "true"
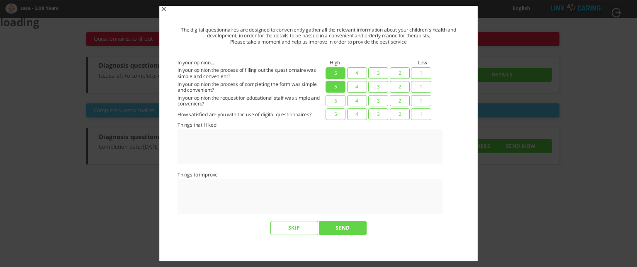
click at [334, 99] on label "5" at bounding box center [336, 101] width 20 height 12
click at [455, 99] on input "5" at bounding box center [457, 99] width 5 height 8
radio input "true"
click at [335, 114] on label "5" at bounding box center [336, 114] width 20 height 12
click at [455, 114] on input "5" at bounding box center [457, 112] width 5 height 8
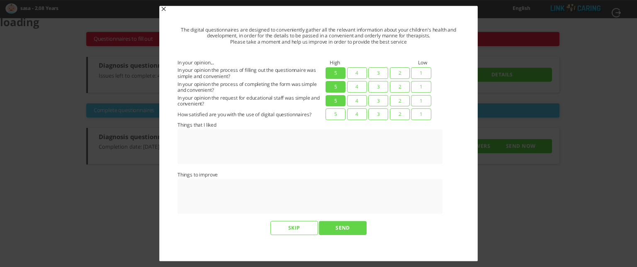
radio input "true"
click at [344, 227] on input "SEND" at bounding box center [342, 228] width 47 height 14
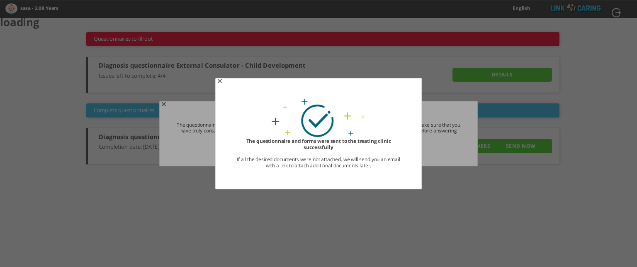
click at [218, 79] on span "button" at bounding box center [220, 81] width 7 height 7
